Goal: Contribute content: Add original content to the website for others to see

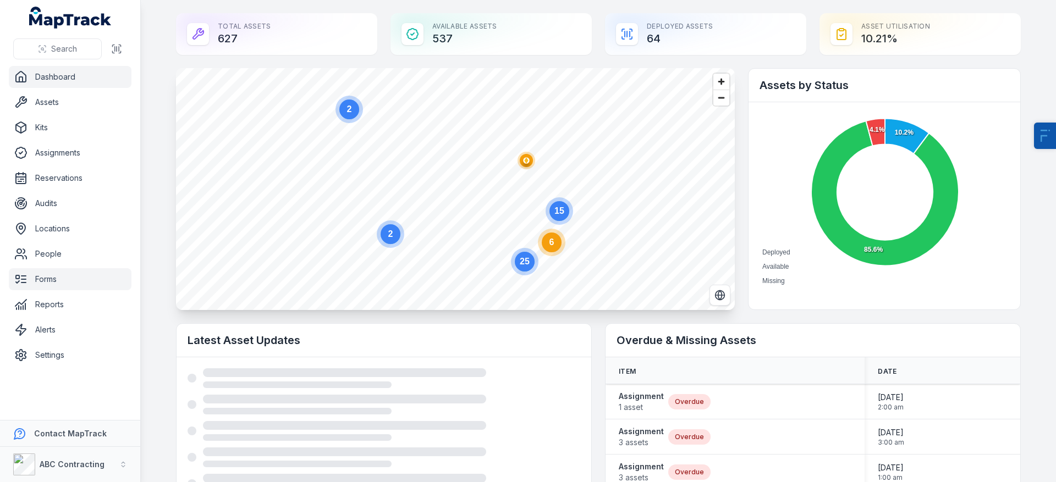
click at [58, 282] on link "Forms" at bounding box center [70, 279] width 123 height 22
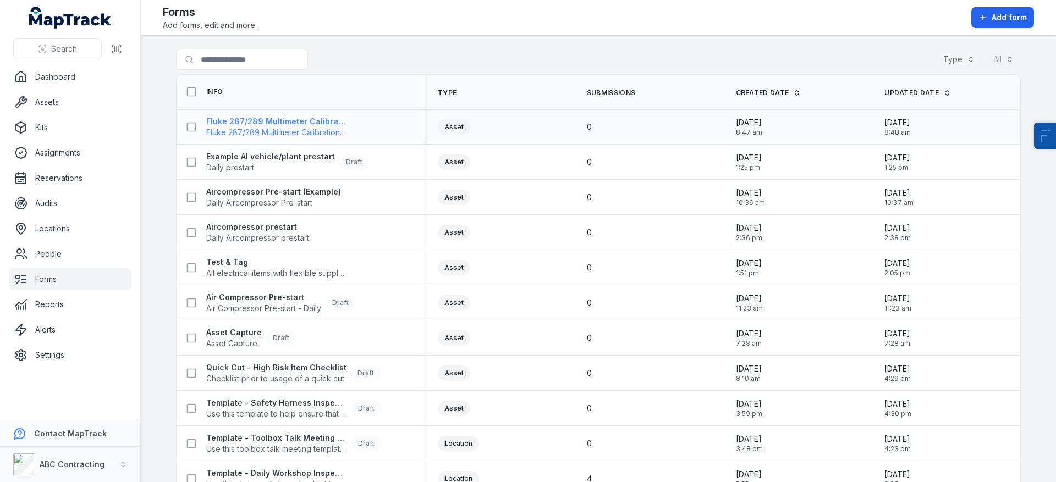
click at [308, 130] on span "Fluke 287/289 Multimeter Calibration Form" at bounding box center [276, 132] width 141 height 11
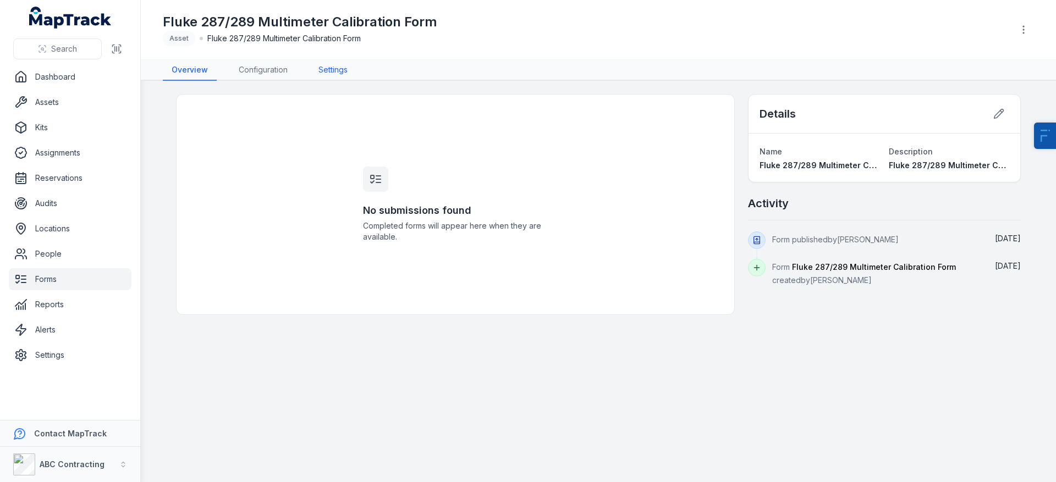
click at [311, 62] on link "Settings" at bounding box center [333, 70] width 47 height 21
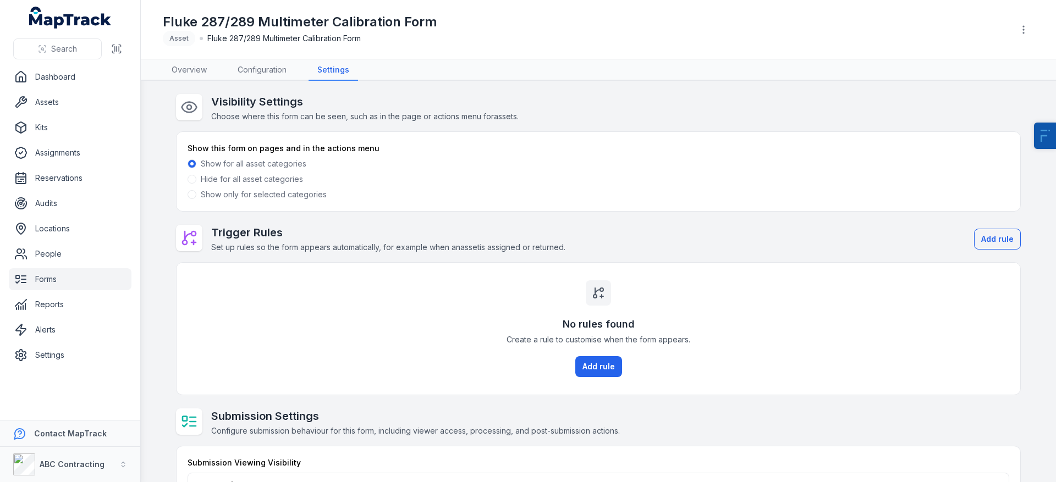
click at [263, 53] on div "Fluke 287/289 Multimeter Calibration Form Asset Fluke 287/289 Multimeter Calibr…" at bounding box center [598, 29] width 871 height 51
click at [260, 70] on link "Configuration" at bounding box center [262, 70] width 67 height 21
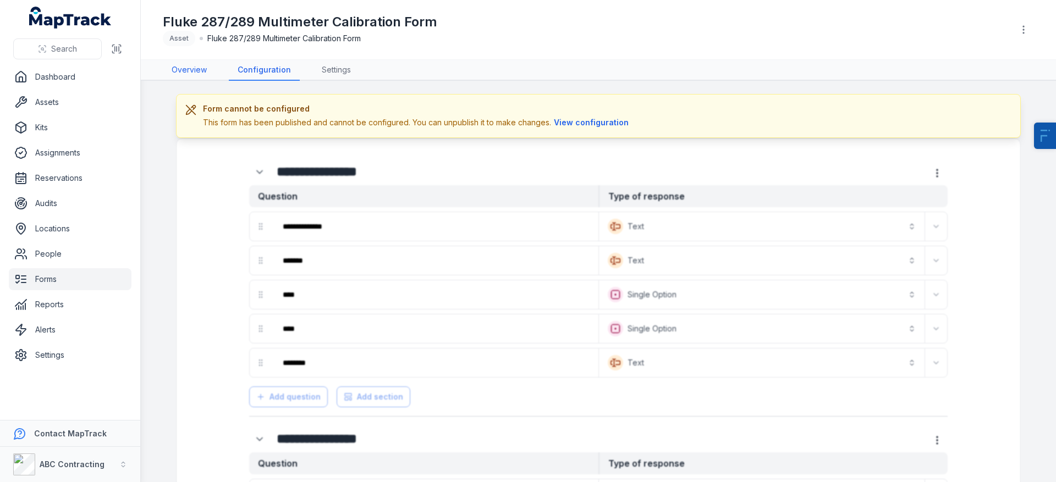
click at [196, 73] on link "Overview" at bounding box center [189, 70] width 53 height 21
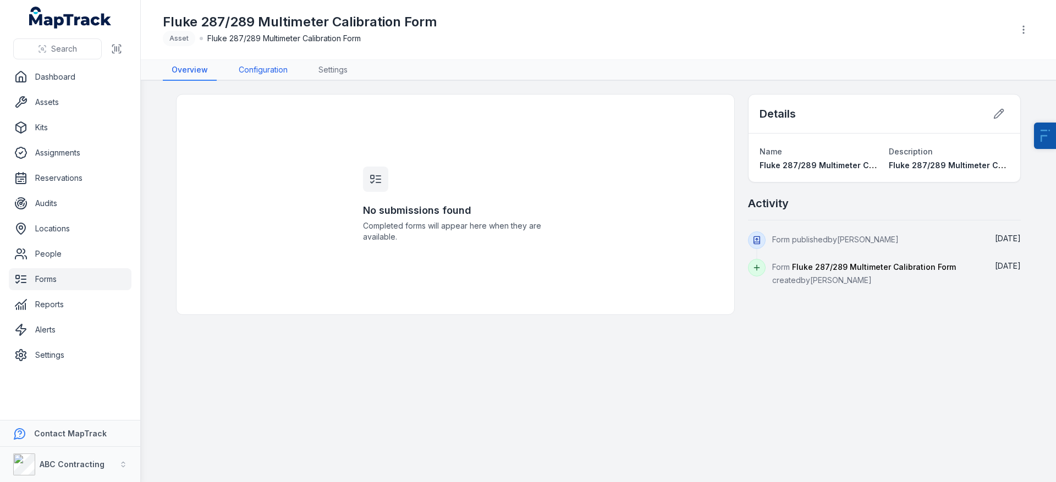
click at [266, 75] on link "Configuration" at bounding box center [263, 70] width 67 height 21
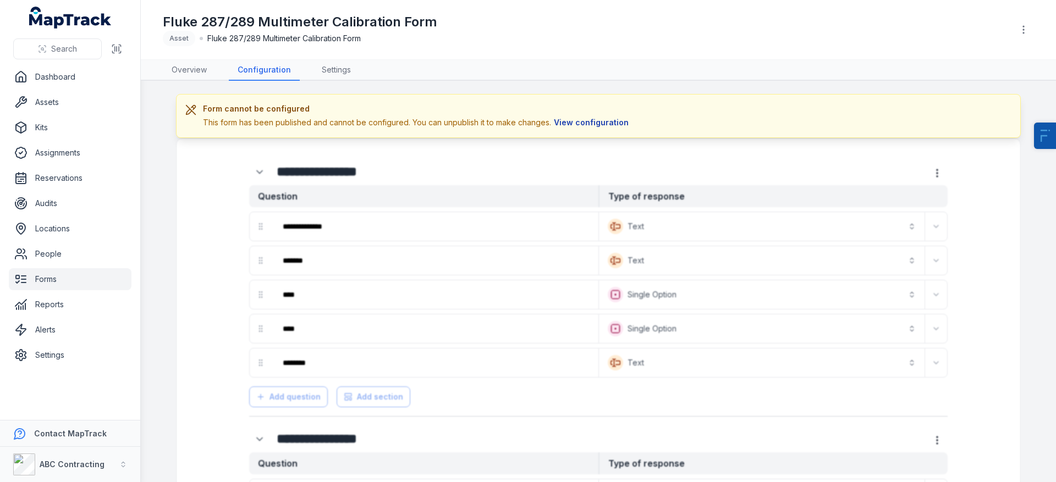
click at [568, 122] on button "View configuration" at bounding box center [591, 123] width 80 height 12
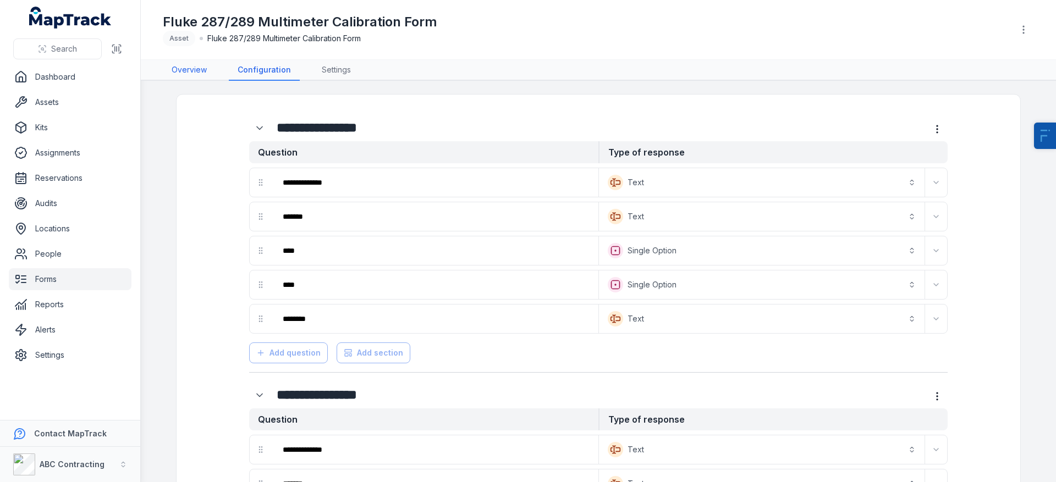
drag, startPoint x: 188, startPoint y: 71, endPoint x: 180, endPoint y: 81, distance: 12.5
click at [188, 71] on link "Overview" at bounding box center [189, 70] width 53 height 21
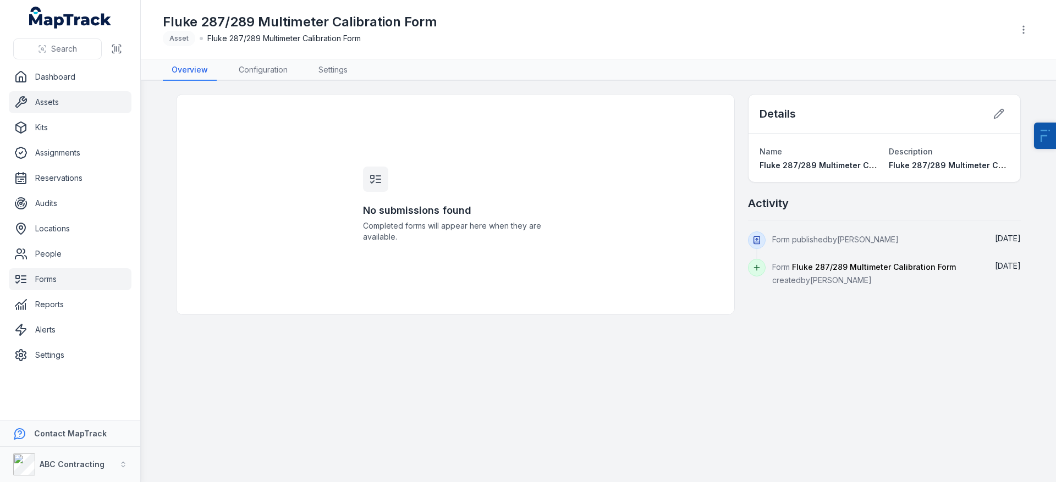
click at [70, 105] on link "Assets" at bounding box center [70, 102] width 123 height 22
click at [59, 286] on link "Forms" at bounding box center [70, 279] width 123 height 22
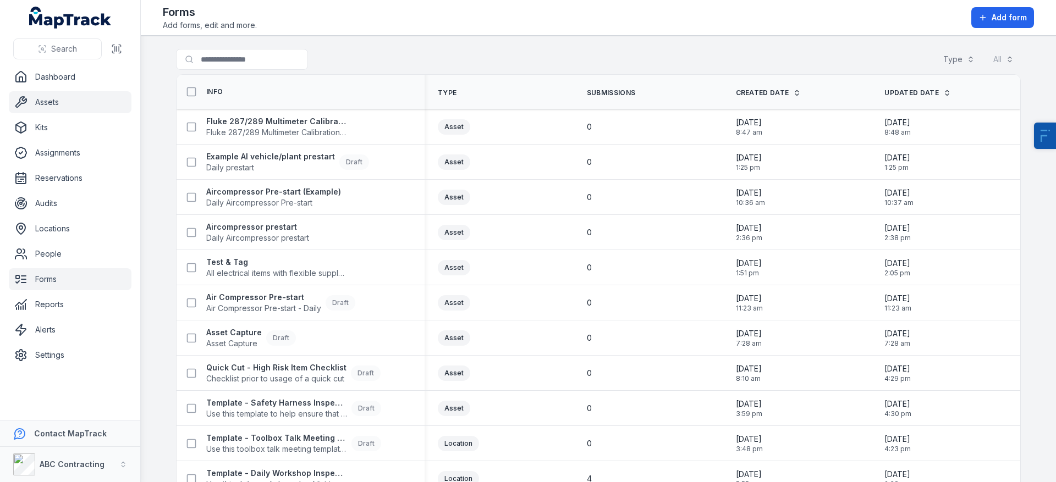
click at [68, 107] on link "Assets" at bounding box center [70, 102] width 123 height 22
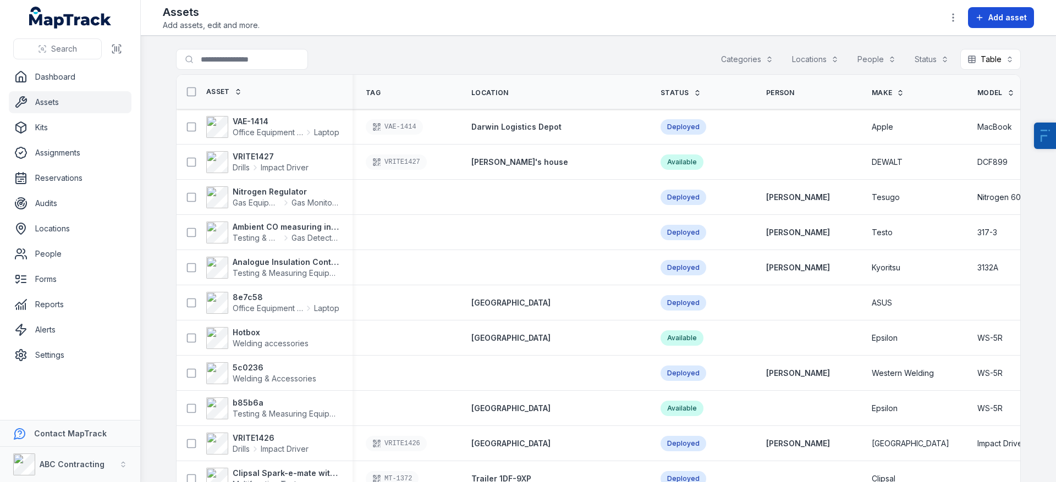
click at [993, 14] on span "Add asset" at bounding box center [1007, 17] width 38 height 11
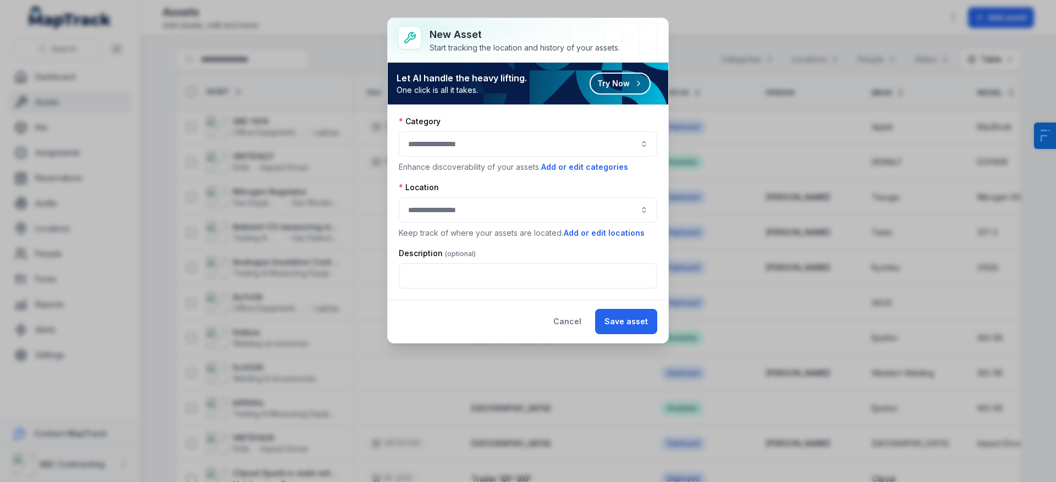
click at [505, 141] on button "button" at bounding box center [528, 143] width 258 height 25
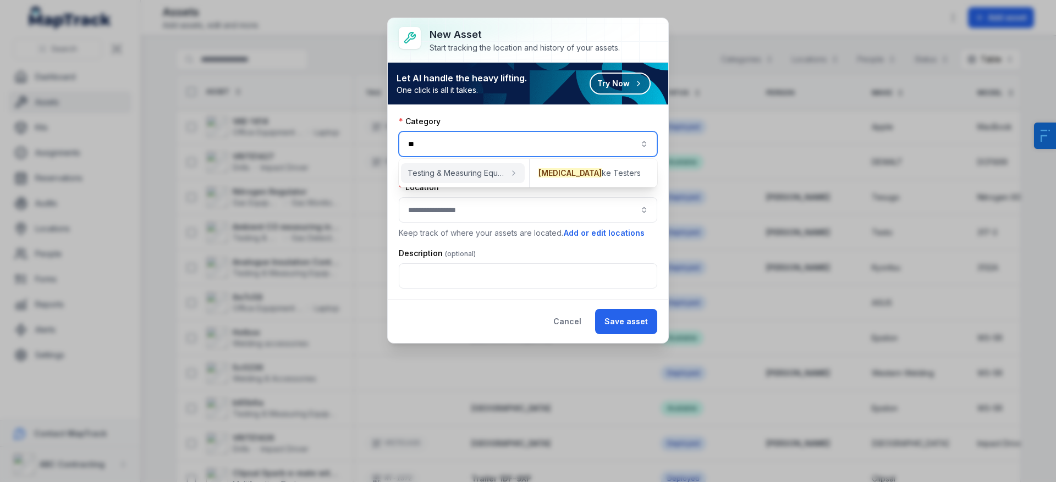
type input "*"
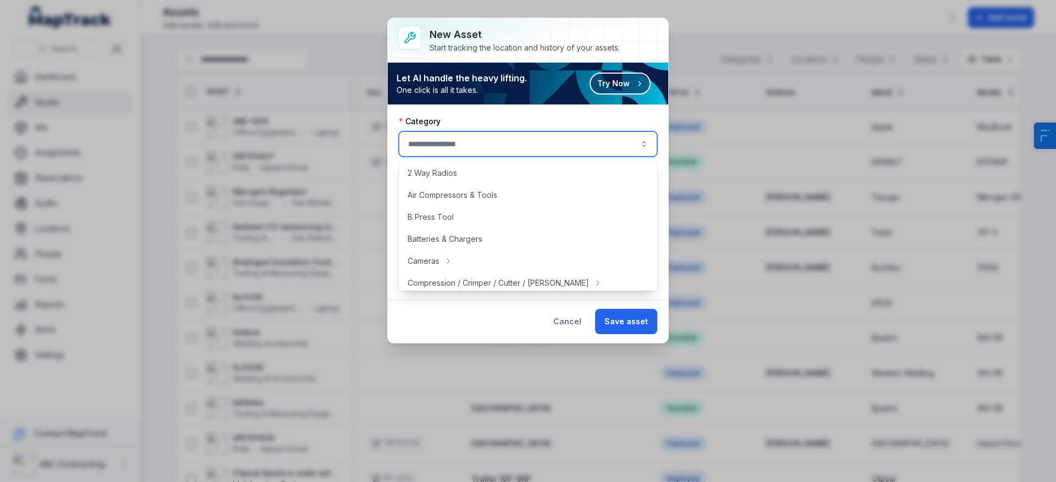
click at [624, 84] on button "Try Now" at bounding box center [619, 84] width 61 height 22
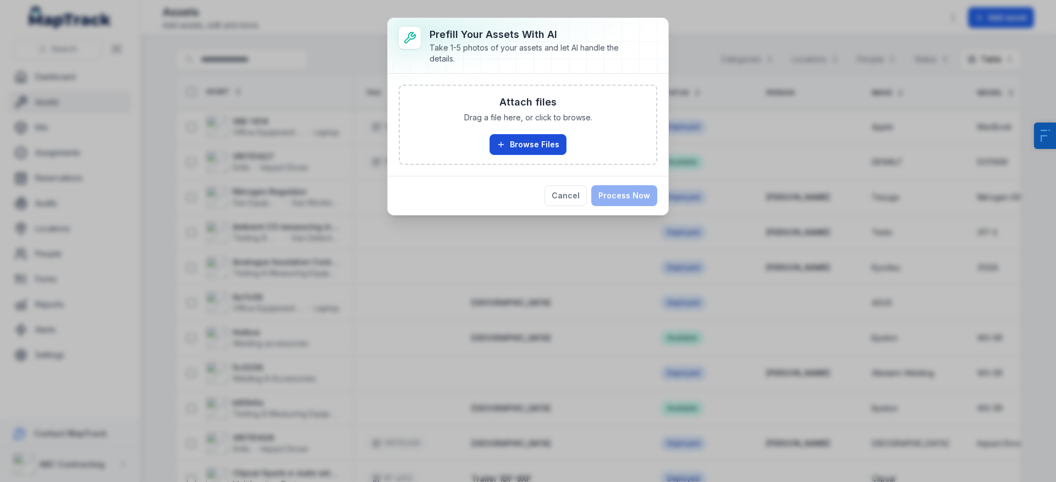
click at [522, 140] on button "Browse Files" at bounding box center [527, 144] width 77 height 21
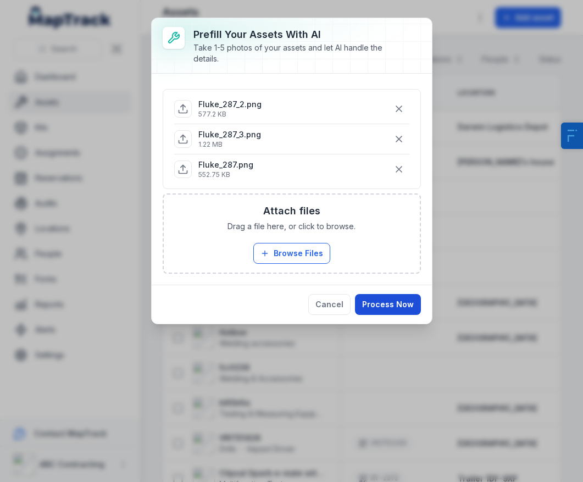
click at [405, 302] on button "Process Now" at bounding box center [388, 304] width 66 height 21
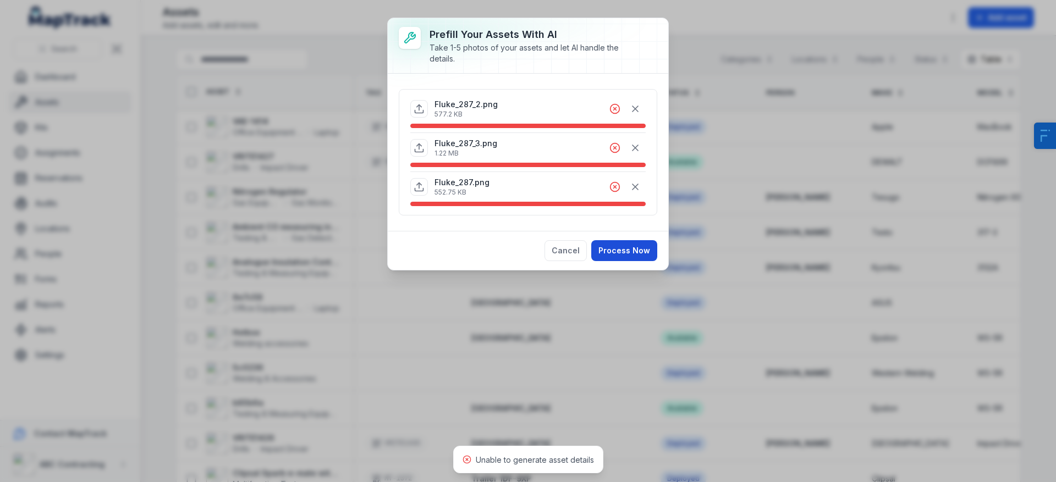
click at [637, 249] on button "Process Now" at bounding box center [624, 250] width 66 height 21
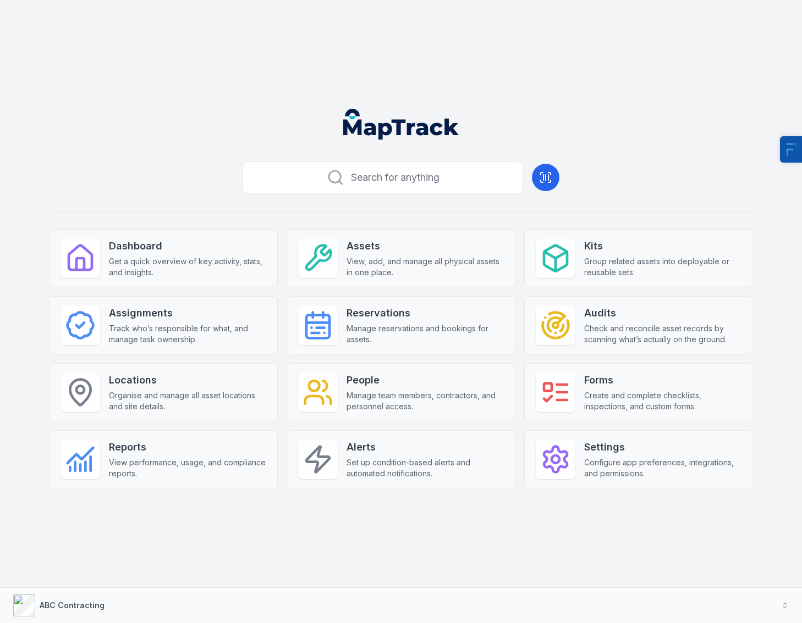
click at [205, 111] on header at bounding box center [400, 128] width 775 height 57
click at [573, 390] on div at bounding box center [555, 393] width 40 height 40
